Goal: Task Accomplishment & Management: Use online tool/utility

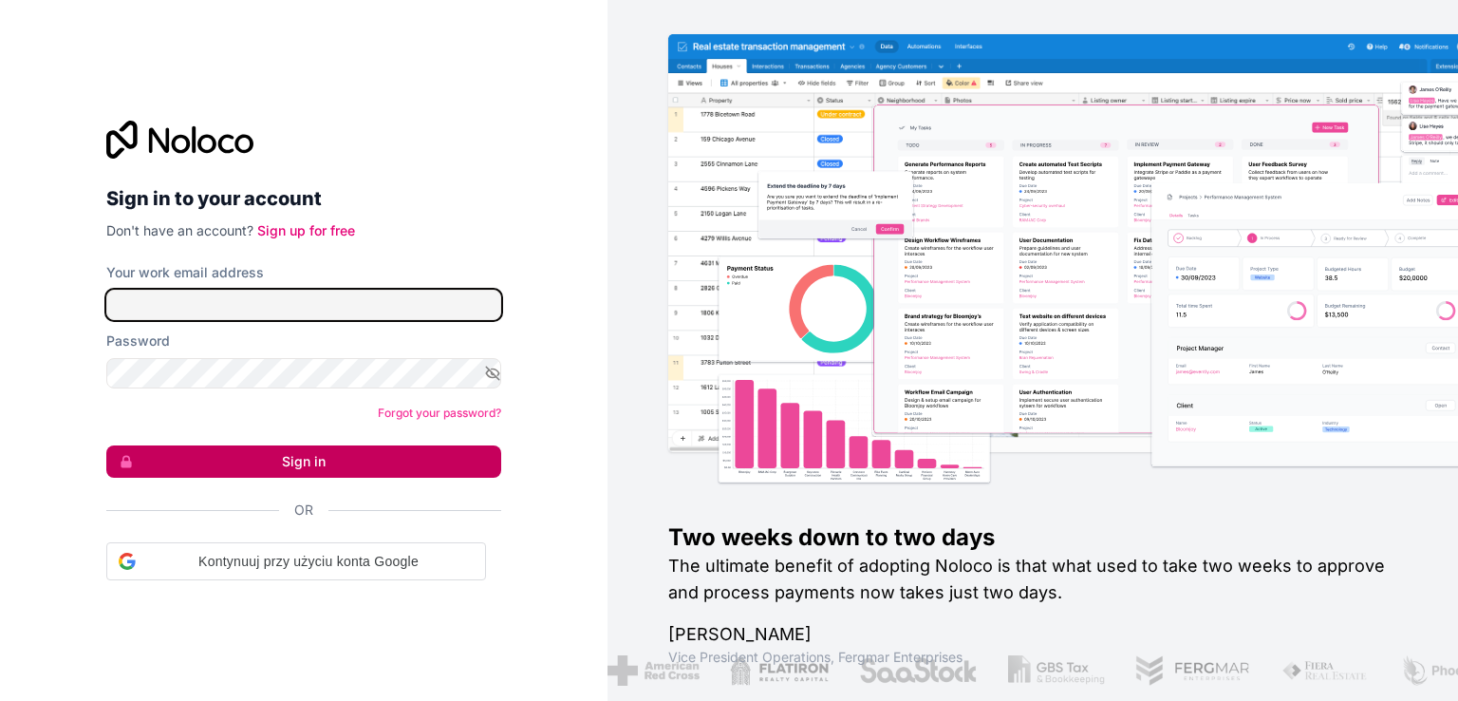
type input "[EMAIL_ADDRESS][DOMAIN_NAME]"
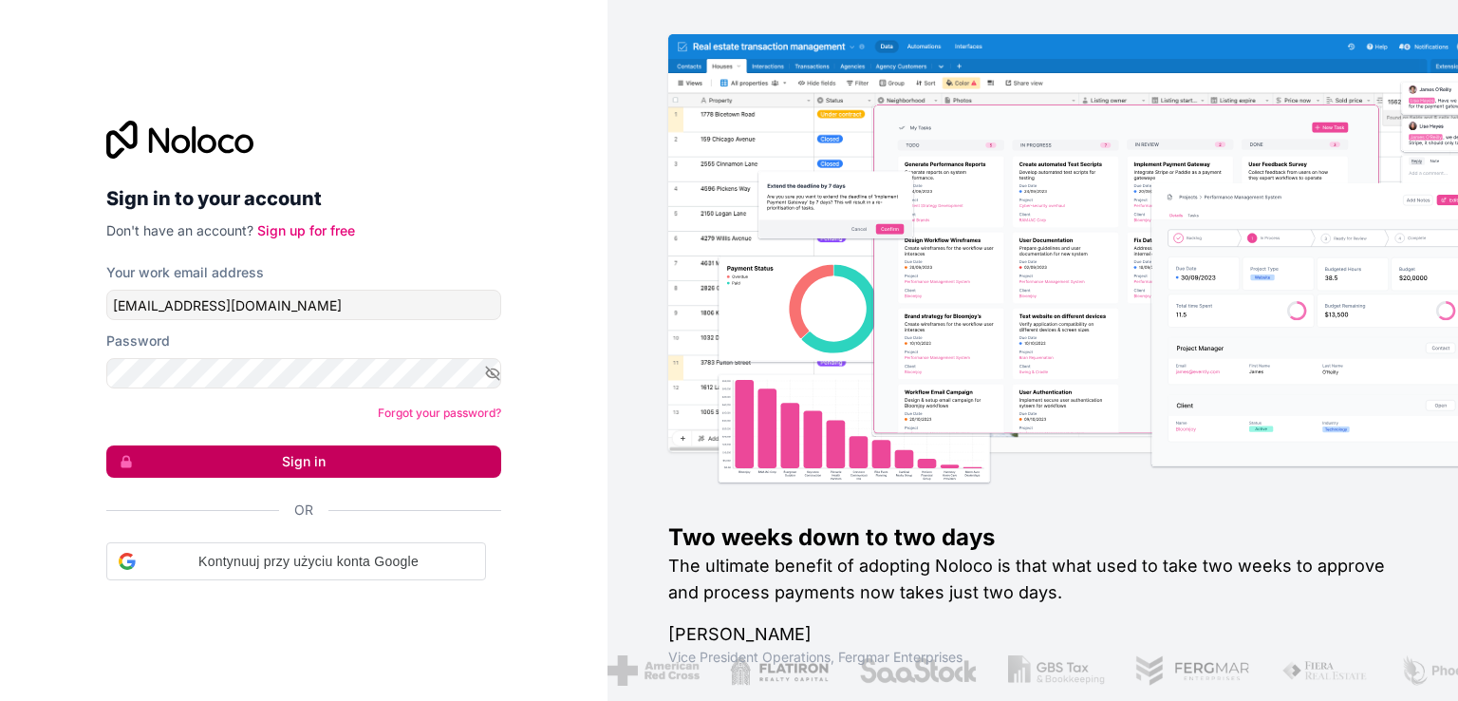
click at [328, 453] on button "Sign in" at bounding box center [303, 461] width 395 height 32
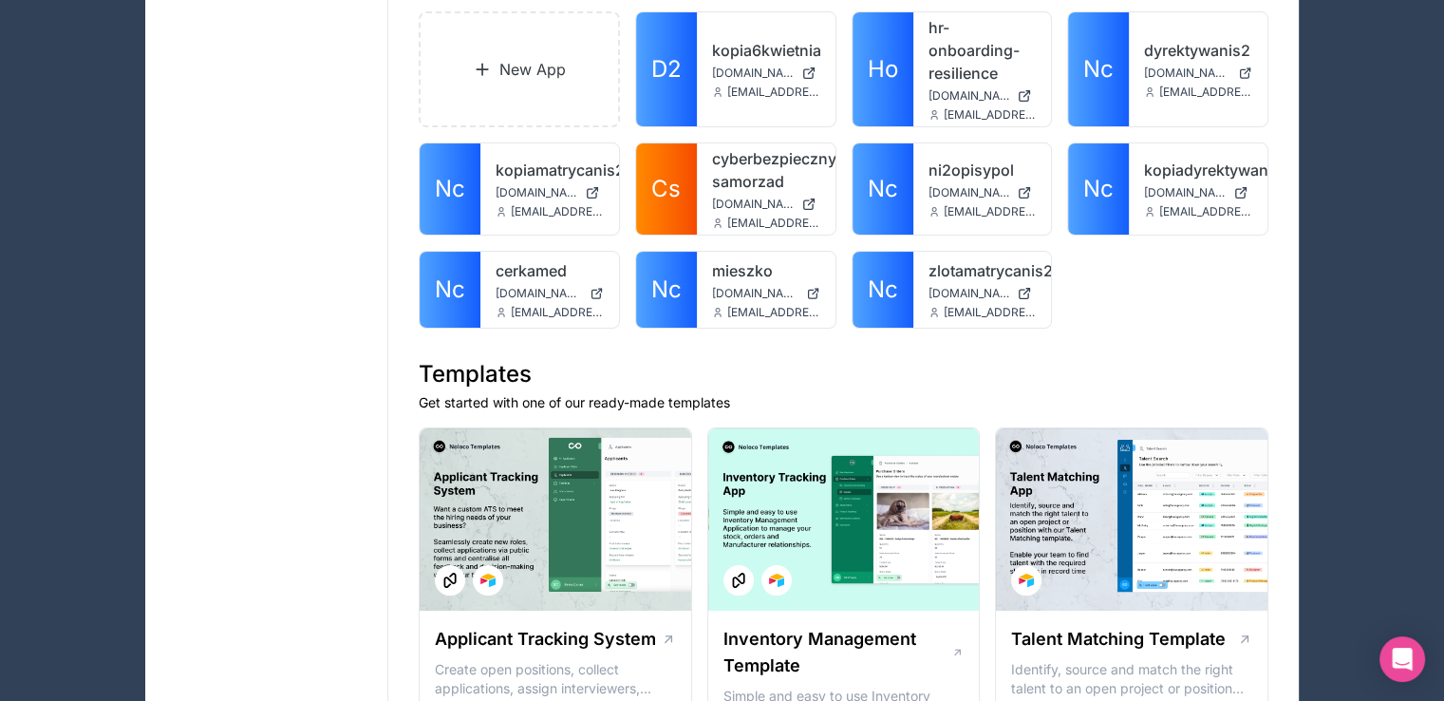
scroll to position [95, 0]
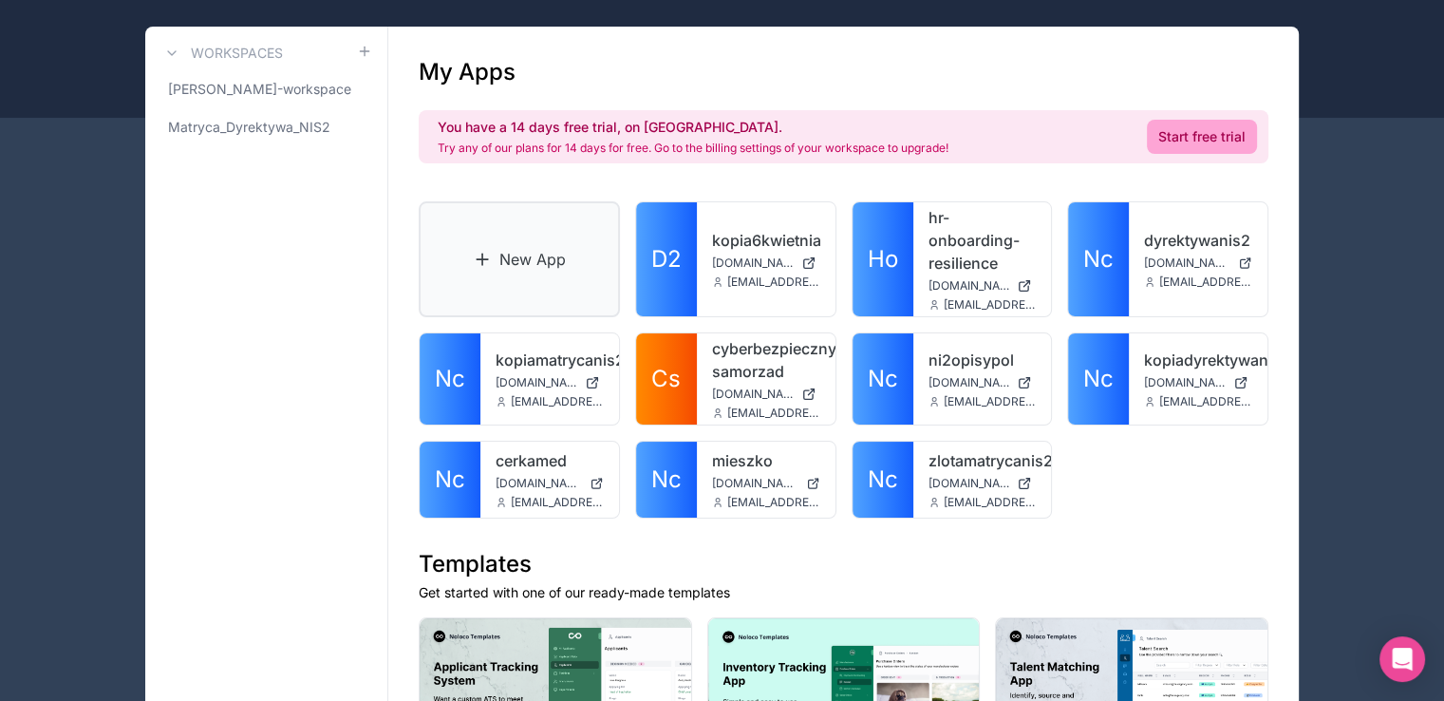
click at [508, 272] on link "New App" at bounding box center [519, 259] width 201 height 116
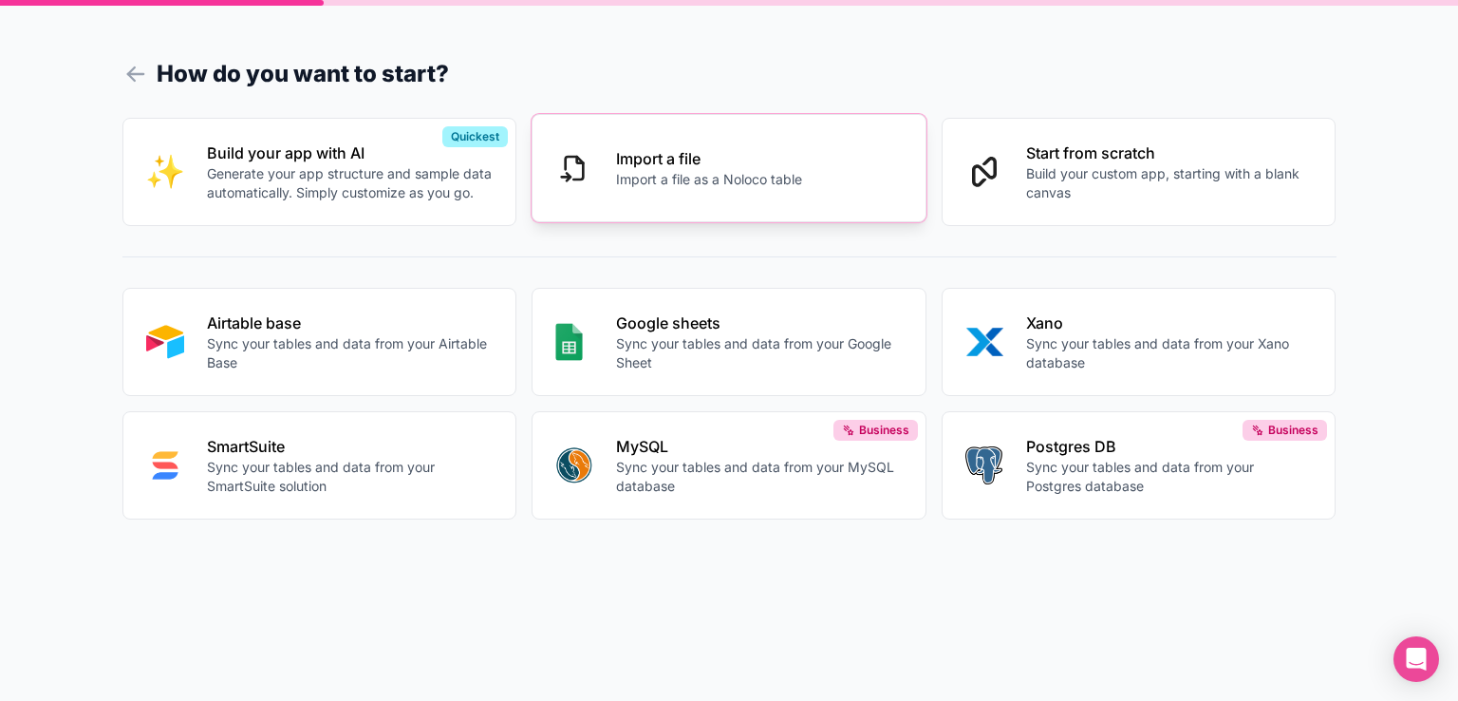
click at [615, 156] on button "Import a file Import a file as a Noloco table" at bounding box center [729, 168] width 395 height 108
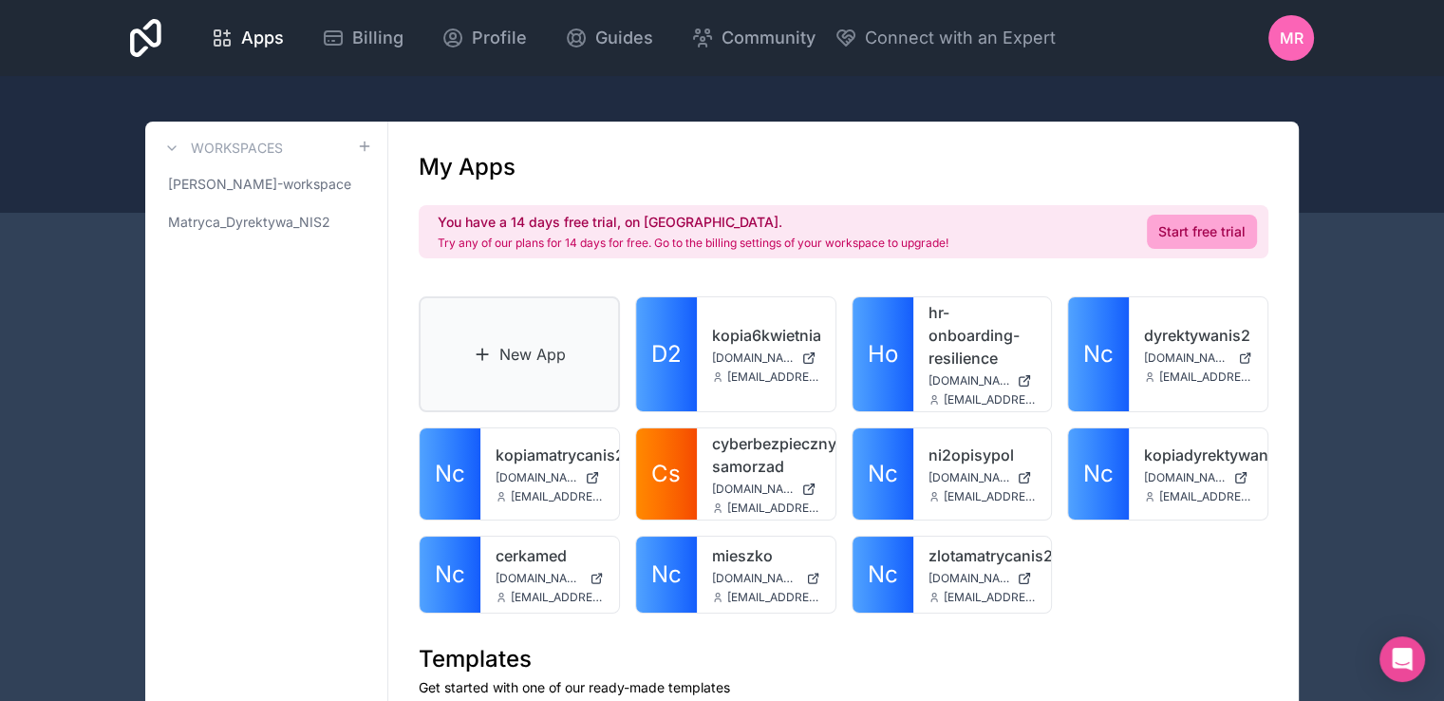
click at [496, 337] on link "New App" at bounding box center [519, 354] width 201 height 116
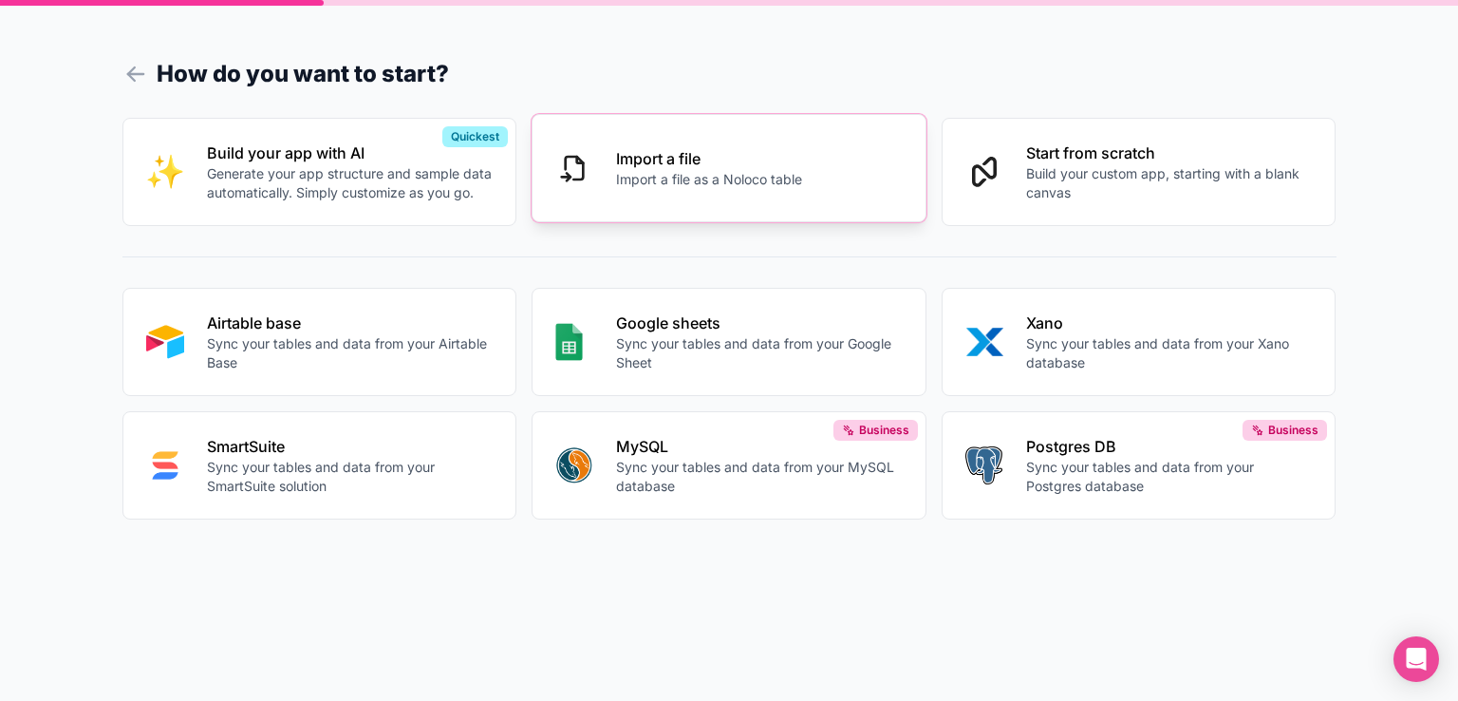
click at [579, 163] on icon at bounding box center [580, 160] width 7 height 7
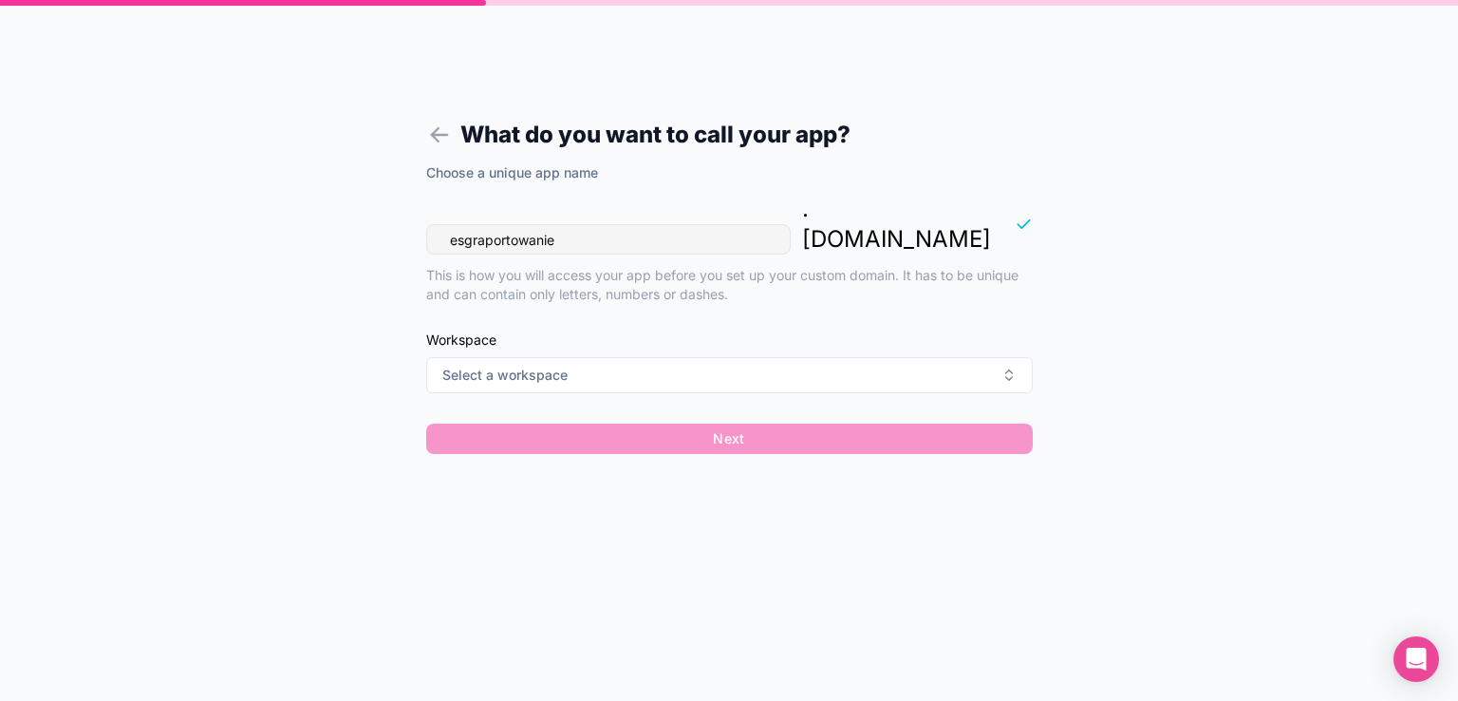
drag, startPoint x: 577, startPoint y: 206, endPoint x: 433, endPoint y: 207, distance: 144.3
click at [424, 210] on form "What do you want to call your app? Choose a unique app name esgraportowanie . […" at bounding box center [730, 373] width 728 height 655
paste input "COMPLIANCEGUARD"
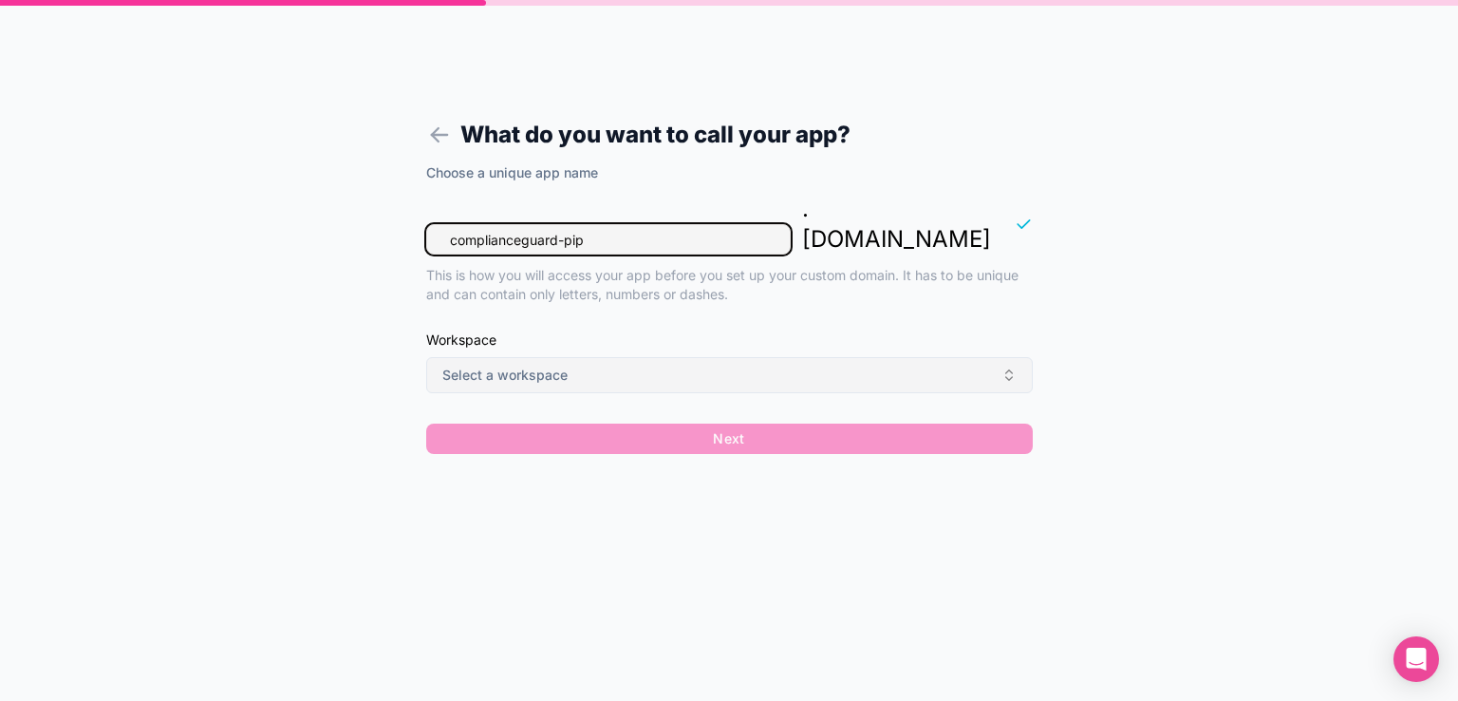
type input "complianceguard-pip"
click at [666, 357] on button "Select a workspace" at bounding box center [729, 375] width 607 height 36
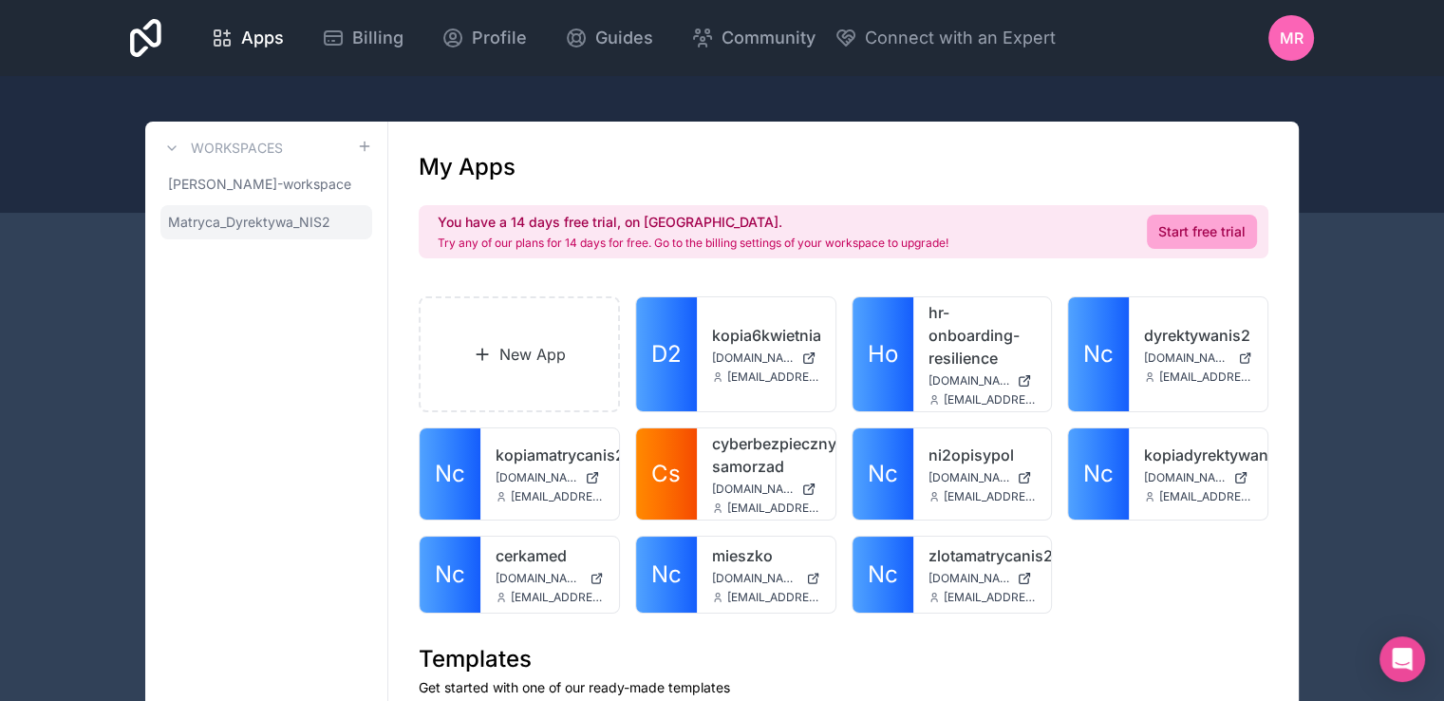
click at [238, 227] on span "Matryca_Dyrektywa_NIS2" at bounding box center [249, 222] width 162 height 19
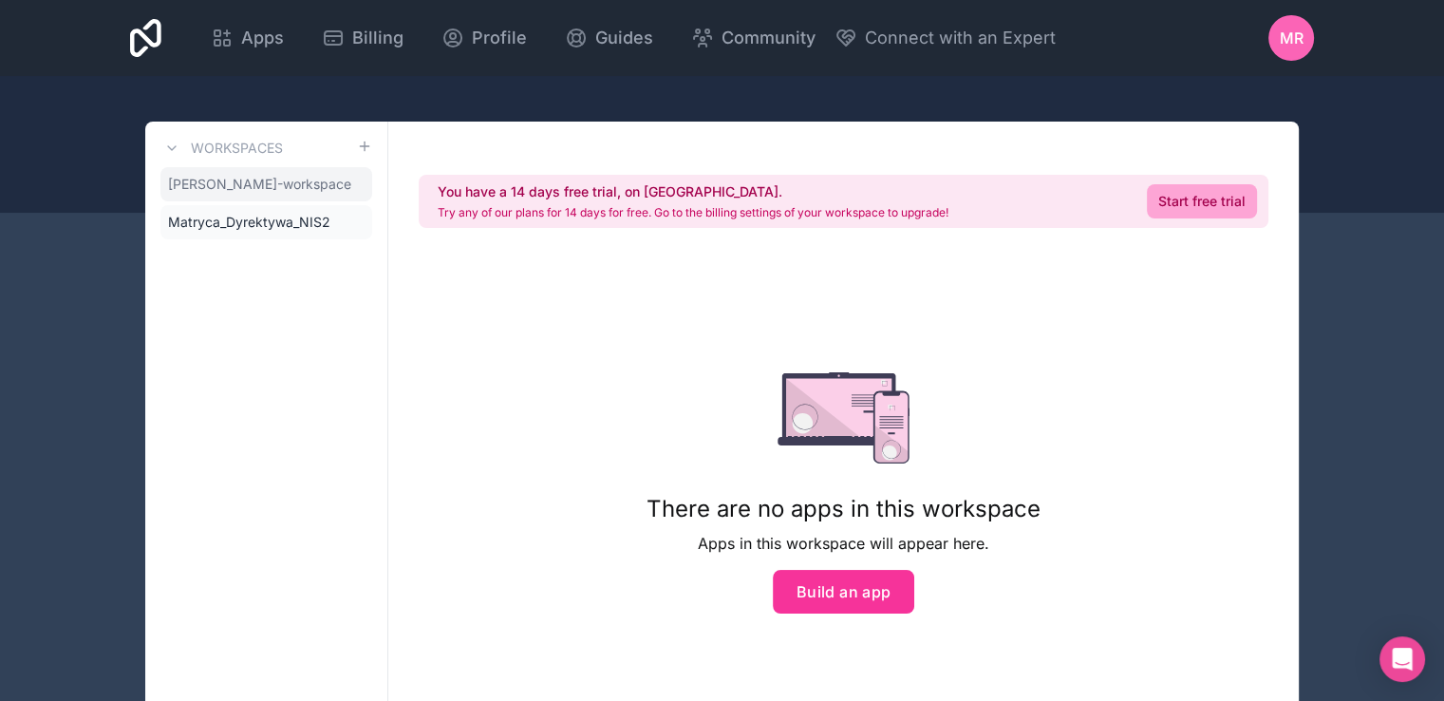
click at [261, 186] on span "[PERSON_NAME]-workspace" at bounding box center [259, 184] width 183 height 19
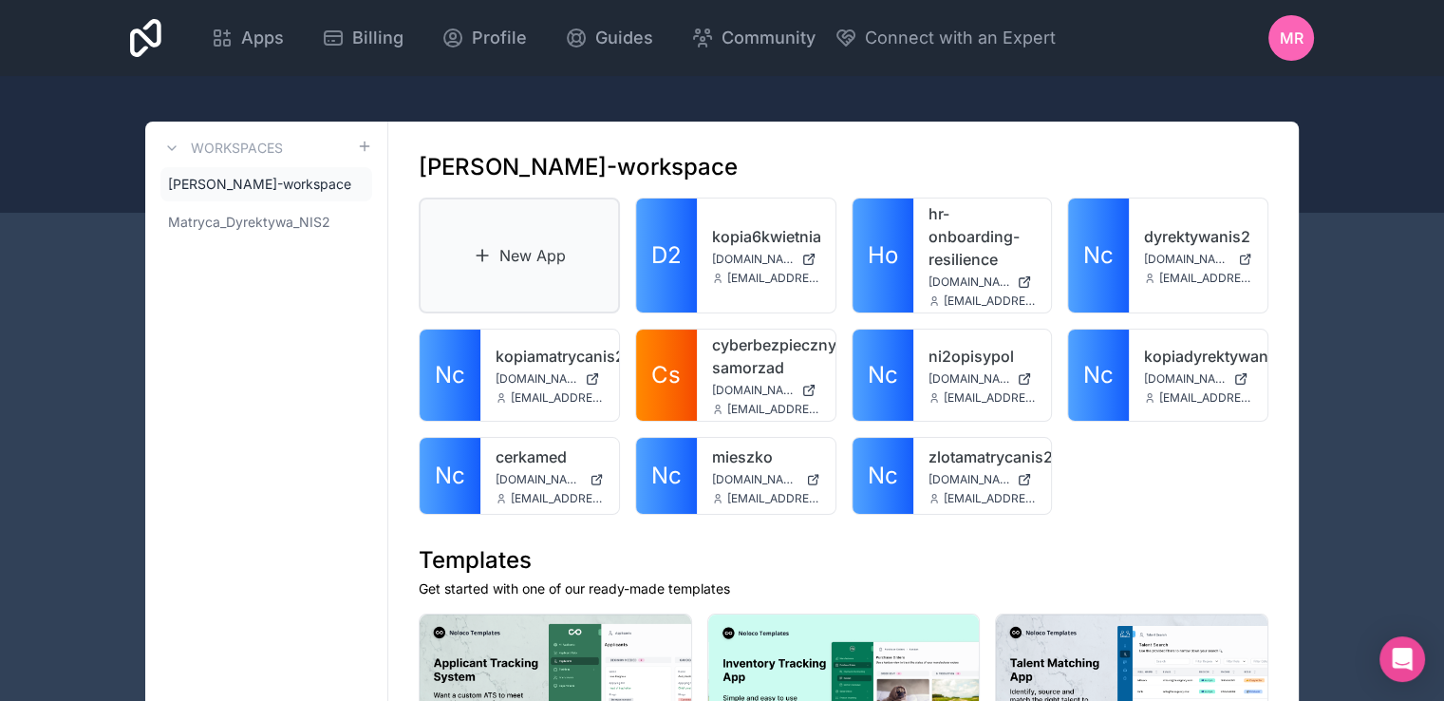
click at [497, 257] on link "New App" at bounding box center [519, 255] width 201 height 116
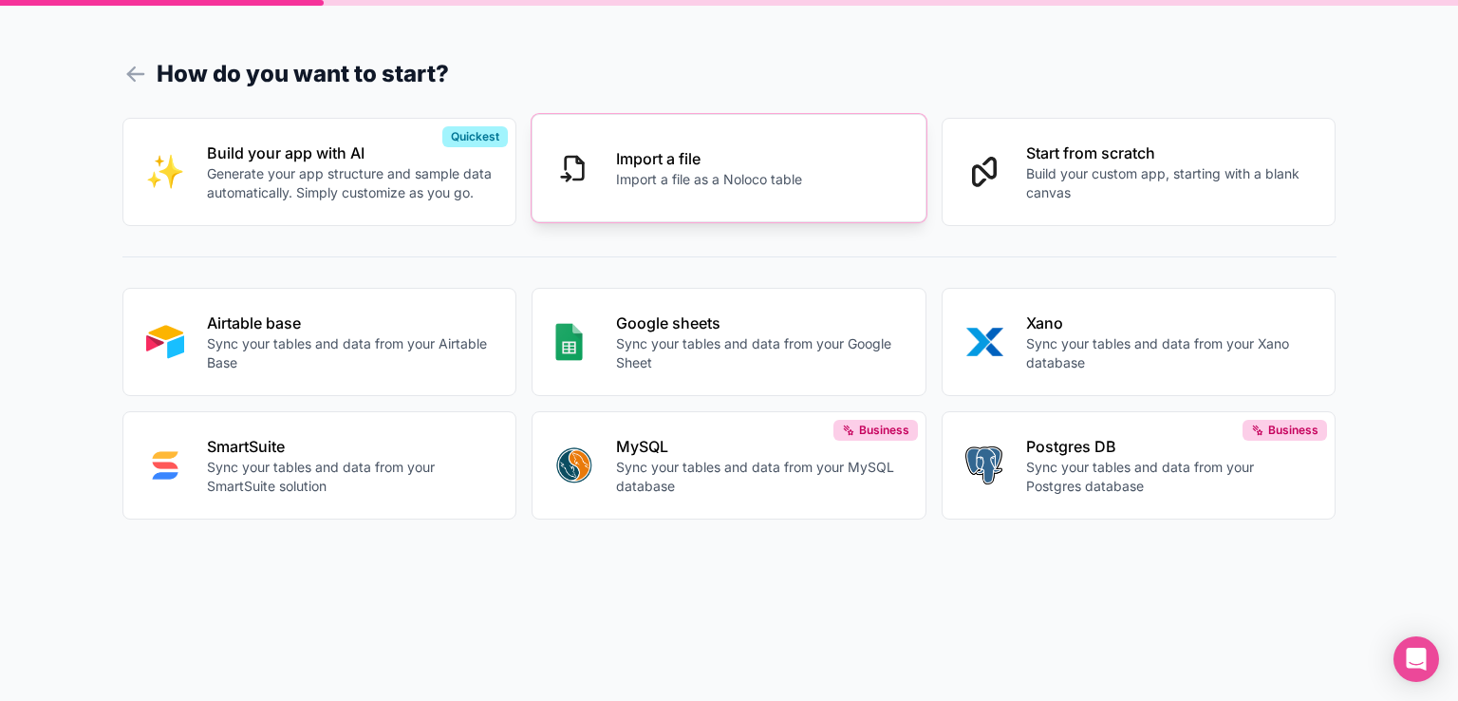
click at [604, 176] on button "Import a file Import a file as a Noloco table" at bounding box center [729, 168] width 395 height 108
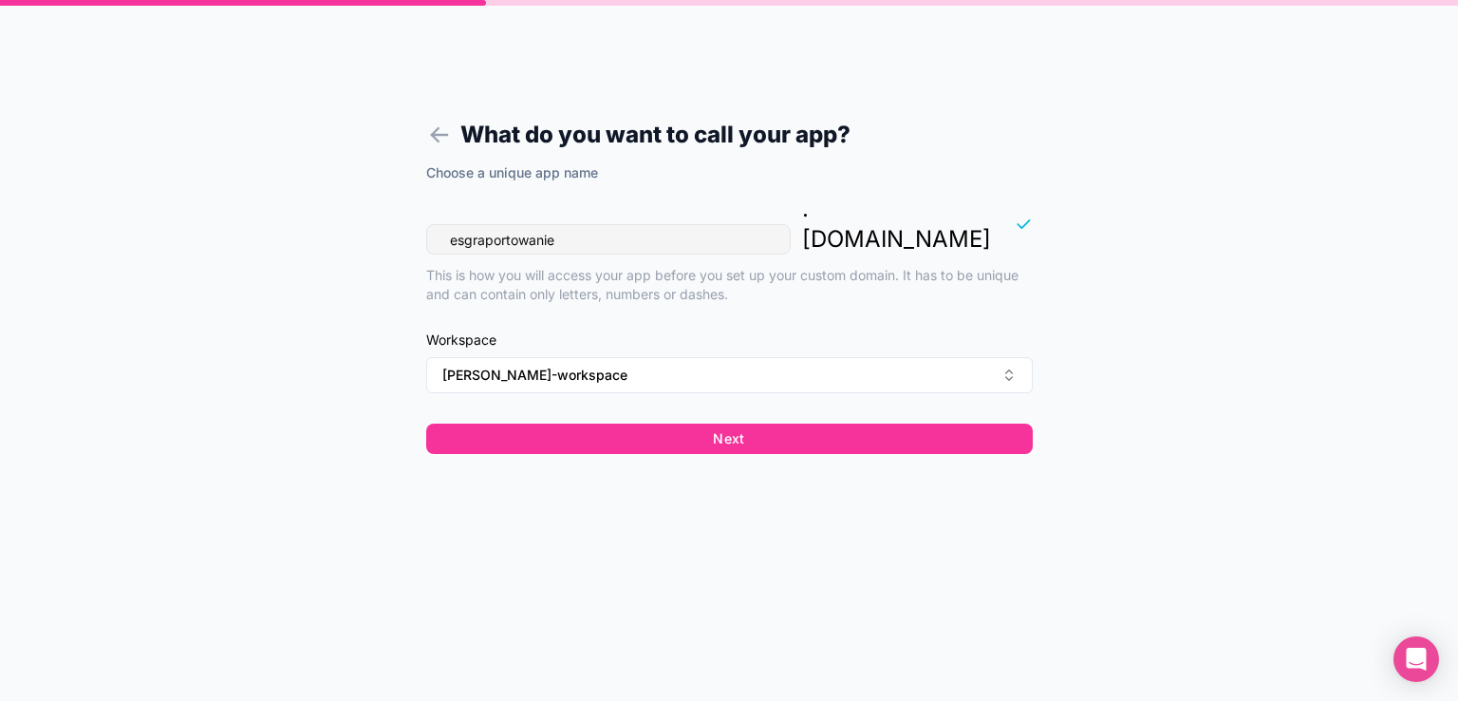
drag, startPoint x: 589, startPoint y: 215, endPoint x: 371, endPoint y: 216, distance: 217.4
click at [372, 217] on form "What do you want to call your app? Choose a unique app name esgraportowanie . […" at bounding box center [730, 373] width 728 height 655
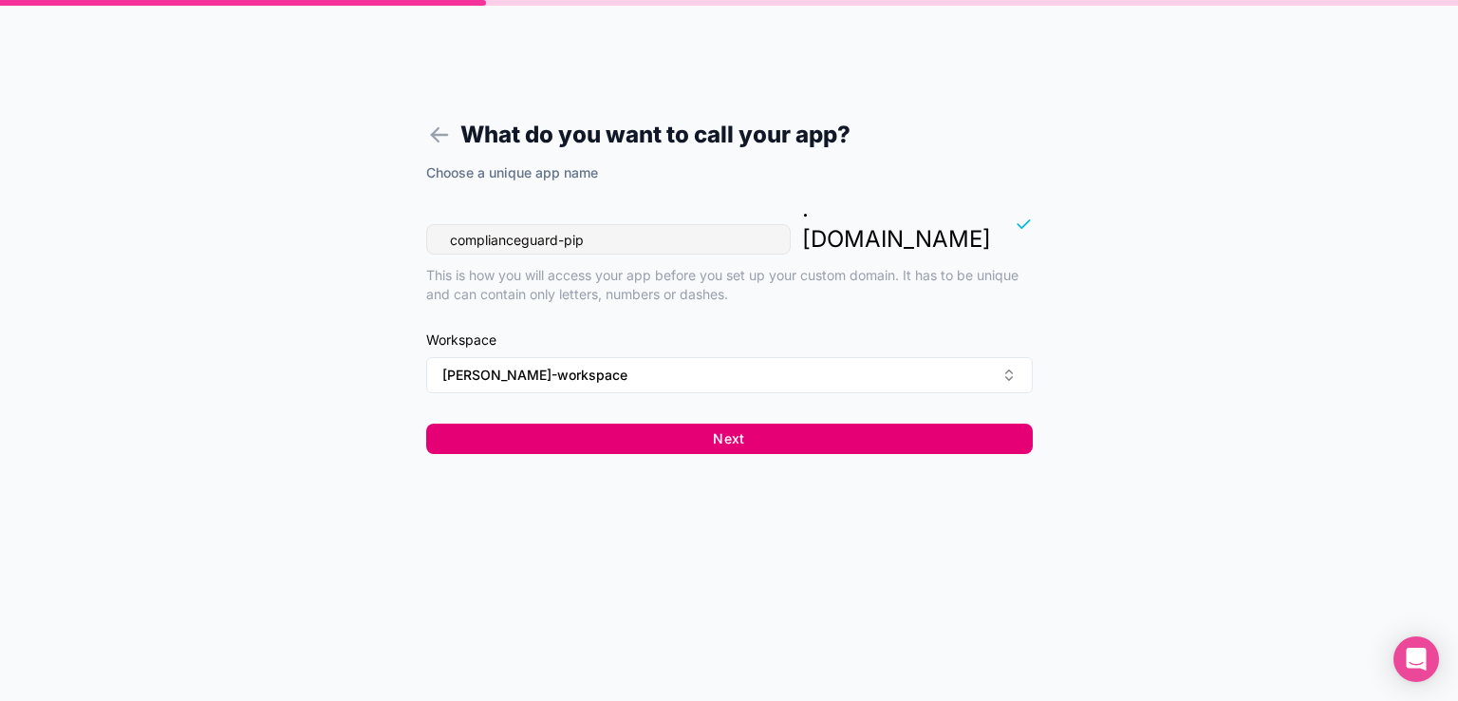
type input "complianceguard-pip"
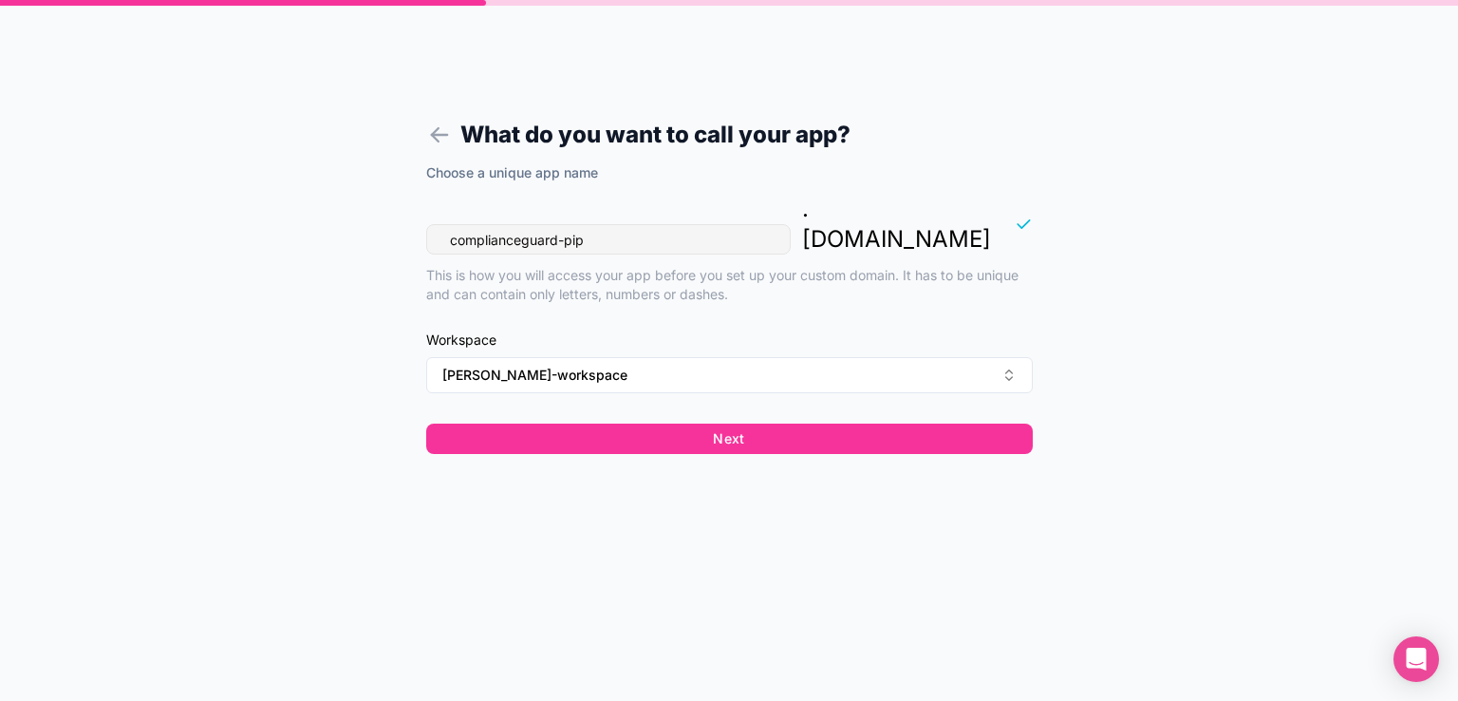
click at [721, 423] on button "Next" at bounding box center [729, 438] width 607 height 30
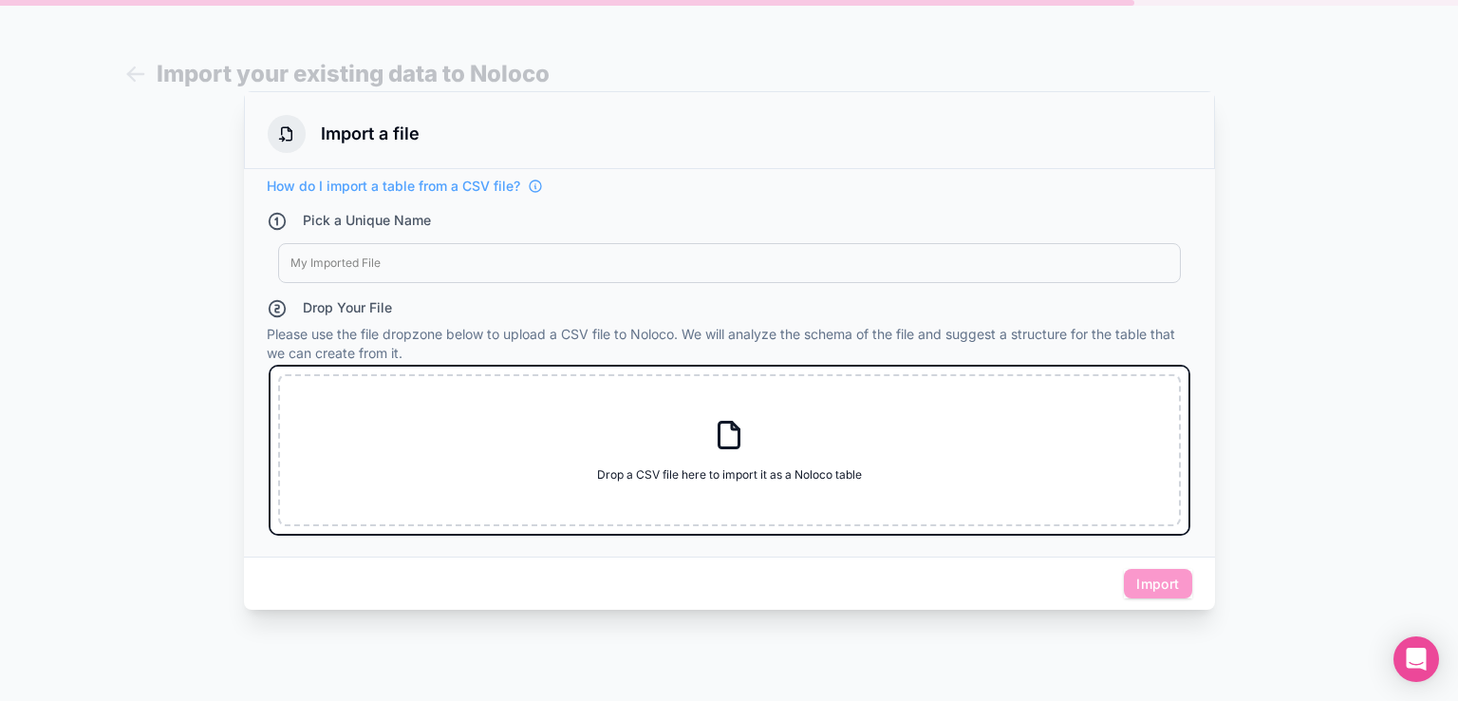
click at [748, 446] on div "Drop a CSV file here to import it as a Noloco table Drop a CSV file here to imp…" at bounding box center [729, 450] width 903 height 152
type input "C:\fakepath\Tabela test.csv"
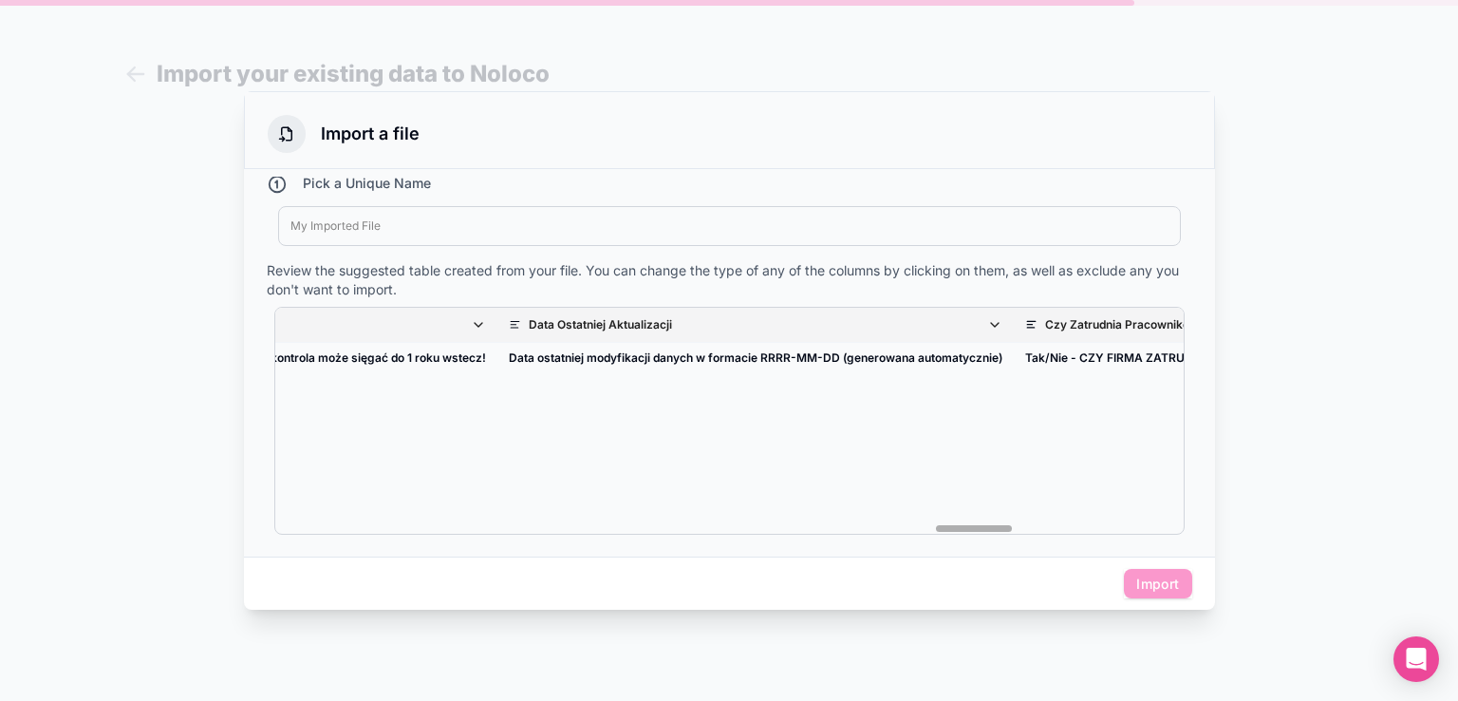
scroll to position [0, 8232]
drag, startPoint x: 319, startPoint y: 525, endPoint x: 1060, endPoint y: 550, distance: 741.9
click at [1060, 550] on div "How do I import a table from a CSV file? Pick a Unique Name My Imported File Re…" at bounding box center [729, 362] width 971 height 387
click at [549, 225] on div at bounding box center [730, 225] width 878 height 15
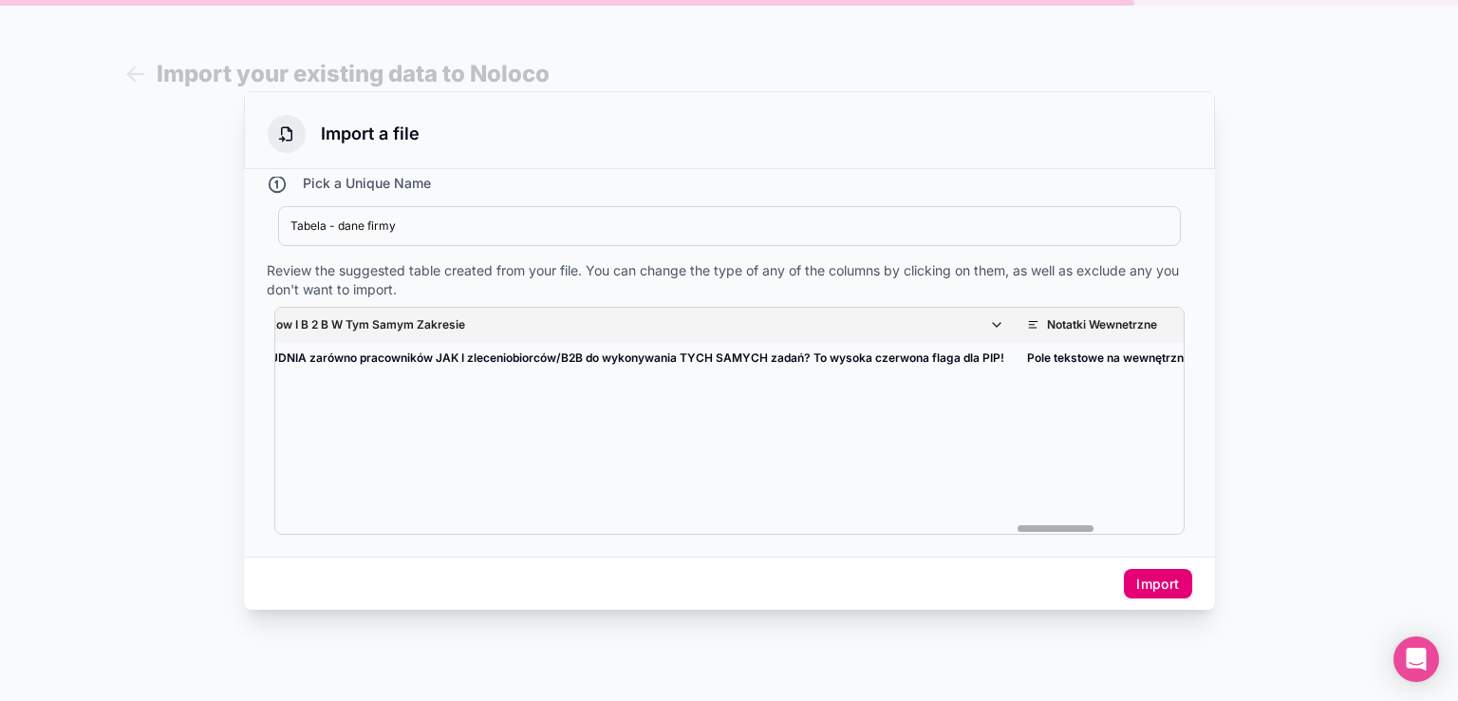
click at [1137, 579] on button "Import" at bounding box center [1157, 584] width 67 height 30
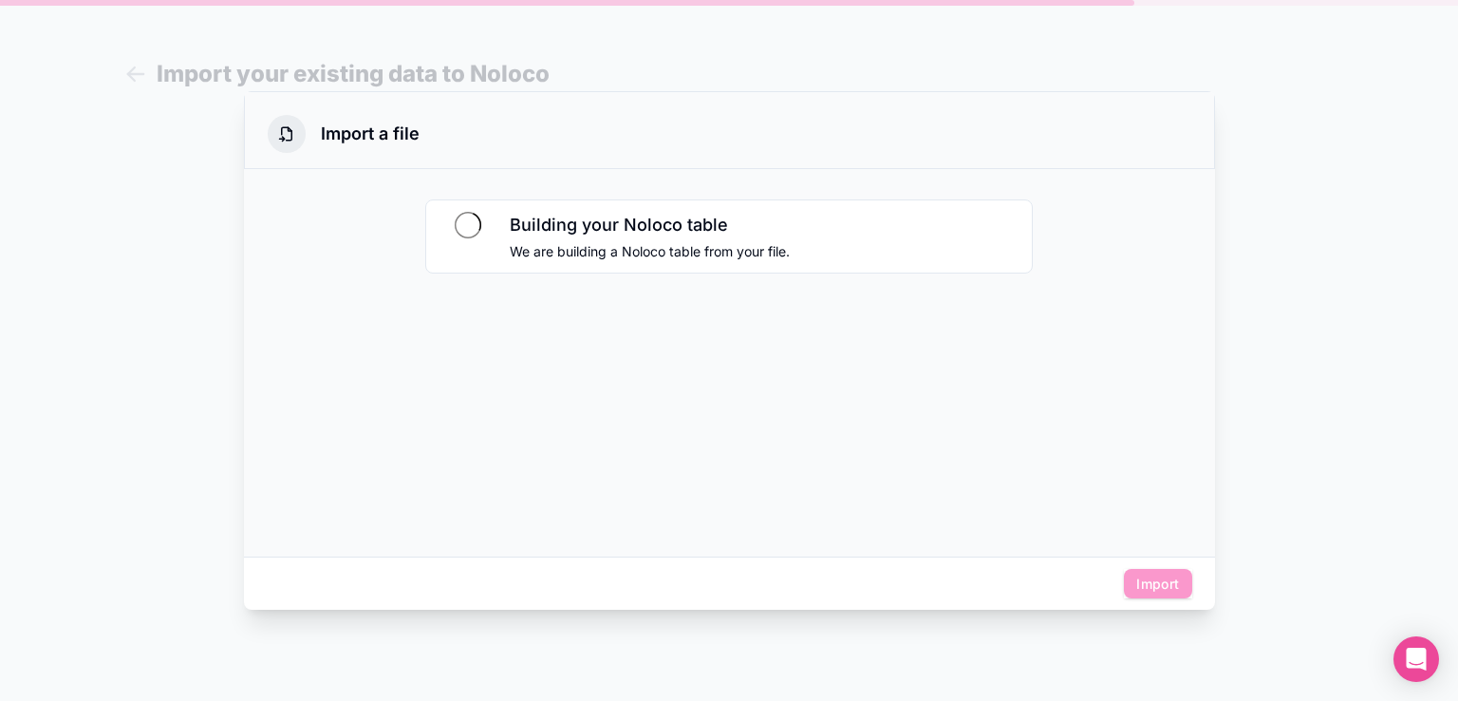
scroll to position [0, 0]
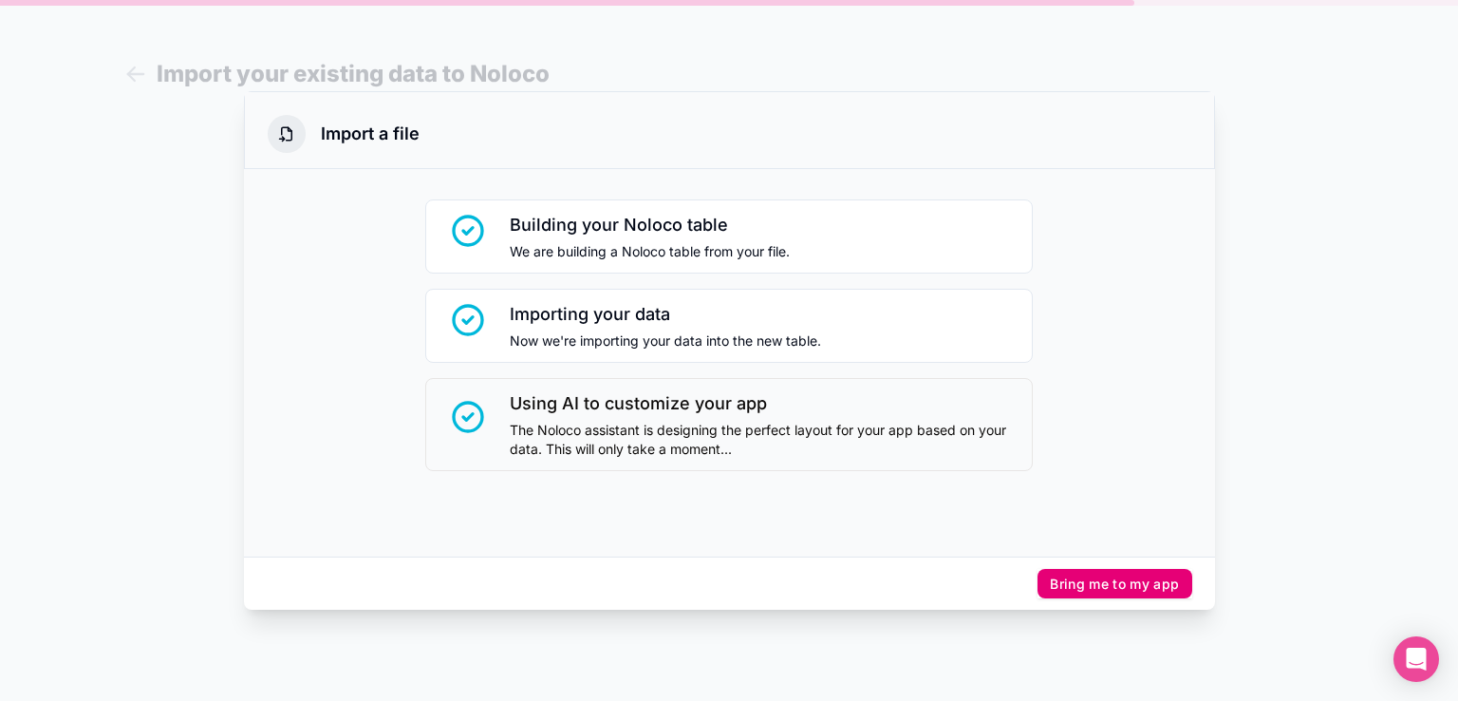
click at [1118, 590] on button "Bring me to my app" at bounding box center [1115, 584] width 154 height 30
